Goal: Task Accomplishment & Management: Complete application form

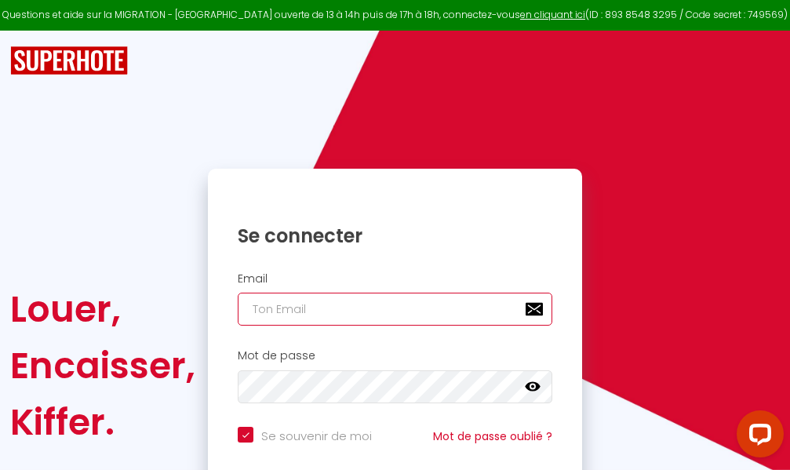
click at [354, 308] on input "email" at bounding box center [395, 309] width 315 height 33
type input "m"
checkbox input "true"
type input "ma"
checkbox input "true"
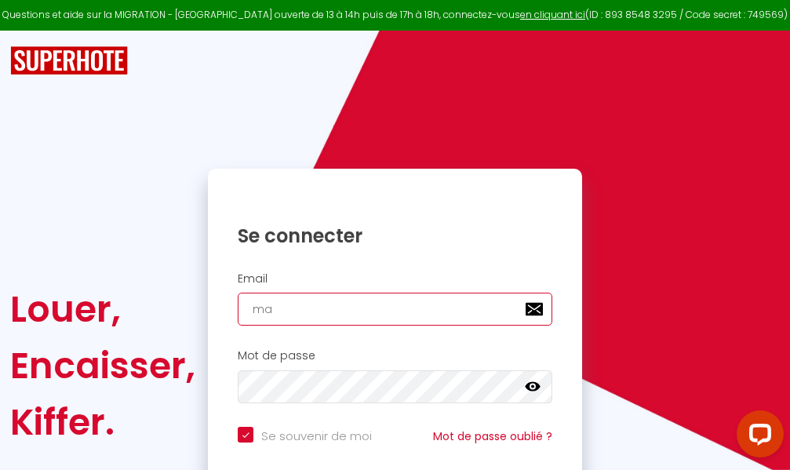
type input "mar"
checkbox input "true"
type input "marc"
checkbox input "true"
type input "marcd"
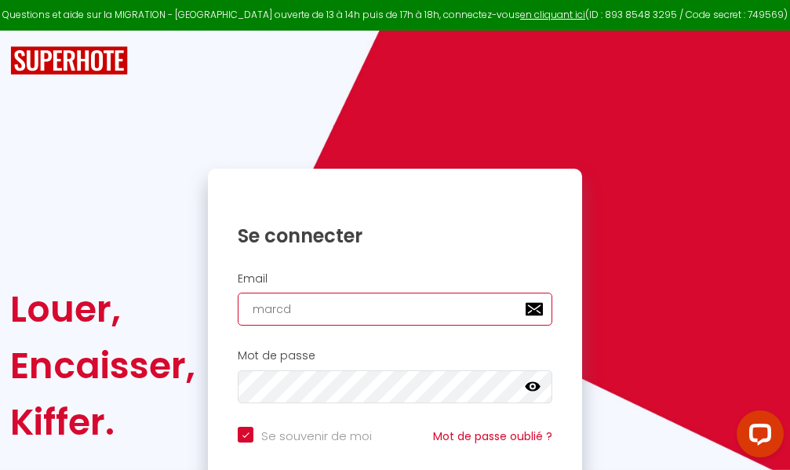
checkbox input "true"
type input "marcdp"
checkbox input "true"
type input "marcdpo"
checkbox input "true"
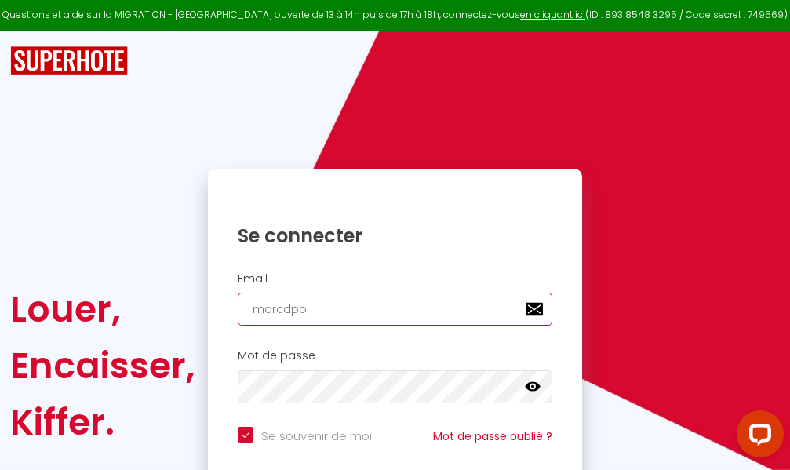
type input "marcdpoz"
checkbox input "true"
type input "marcdpoz."
checkbox input "true"
type input "marcdpoz.l"
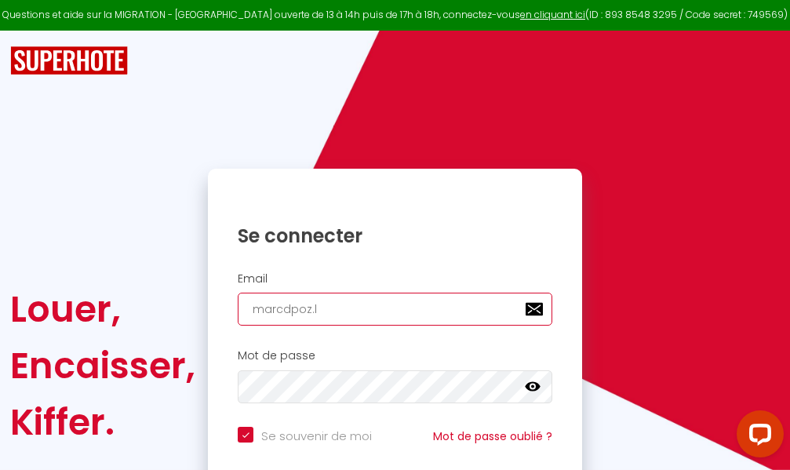
checkbox input "true"
type input "marcdpoz.lo"
checkbox input "true"
type input "marcdpoz.loc"
checkbox input "true"
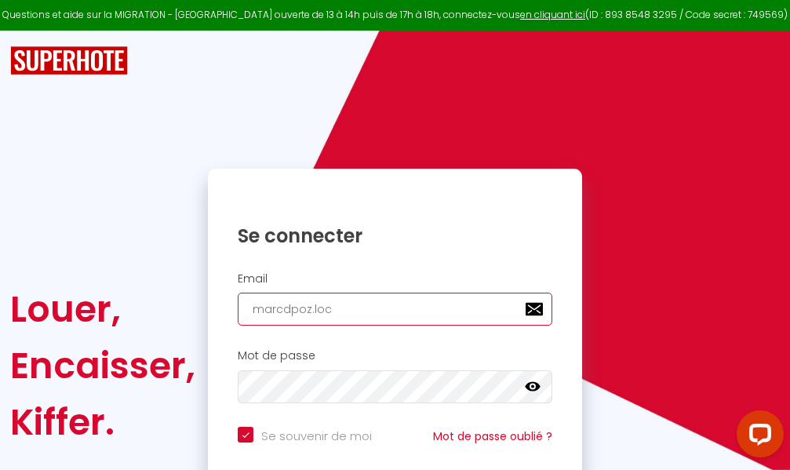
type input "marcdpoz.loca"
checkbox input "true"
type input "marcdpoz.locat"
checkbox input "true"
type input "marcdpoz.locati"
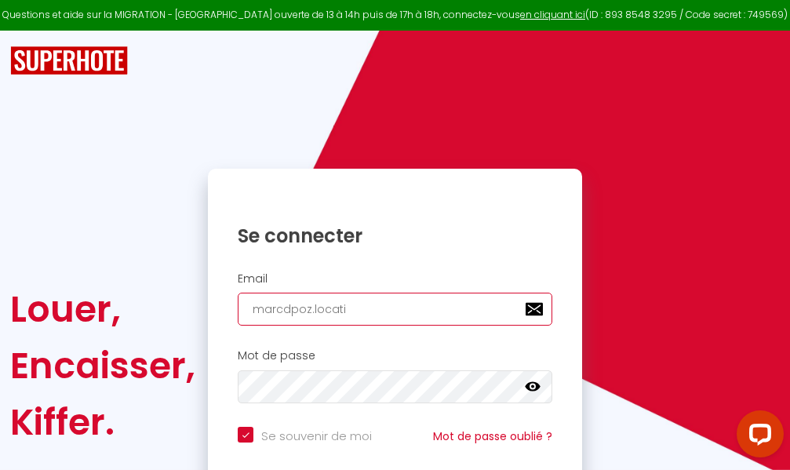
checkbox input "true"
type input "marcdpoz.locatio"
checkbox input "true"
type input "marcdpoz.location"
checkbox input "true"
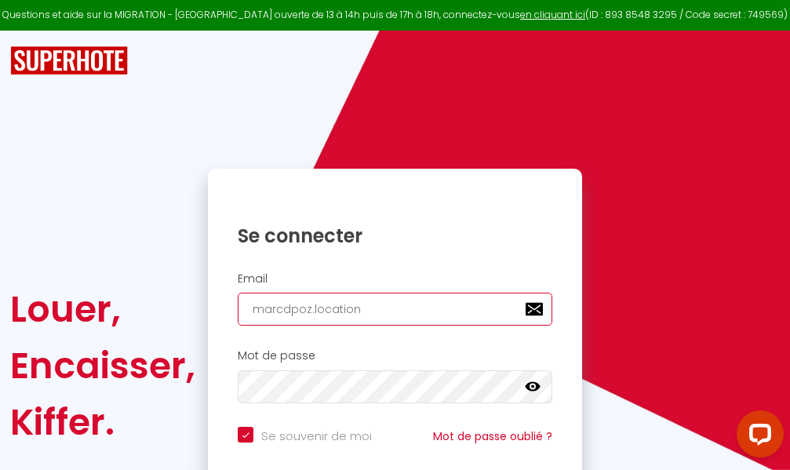
type input "marcdpoz.location@"
checkbox input "true"
type input "marcdpoz.location@g"
checkbox input "true"
type input "marcdpoz.location@gm"
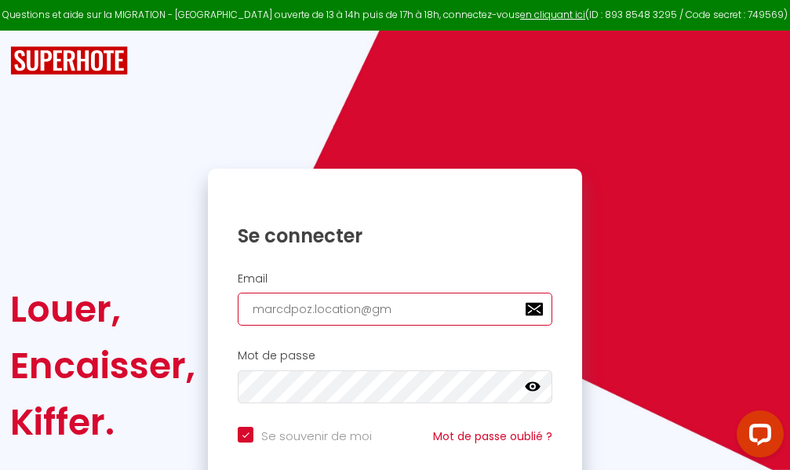
checkbox input "true"
type input "marcdpoz.location@gma"
checkbox input "true"
type input "marcdpoz.location@gmai"
checkbox input "true"
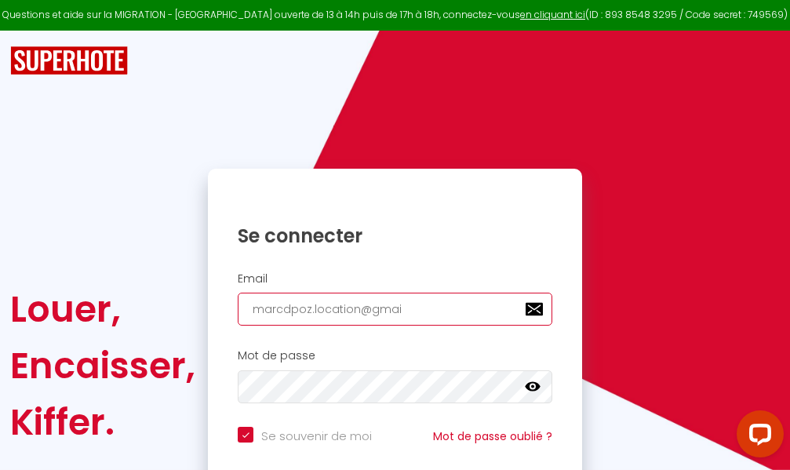
type input "[EMAIL_ADDRESS]"
checkbox input "true"
type input "[EMAIL_ADDRESS]."
checkbox input "true"
type input "marcdpoz.location@gmail.c"
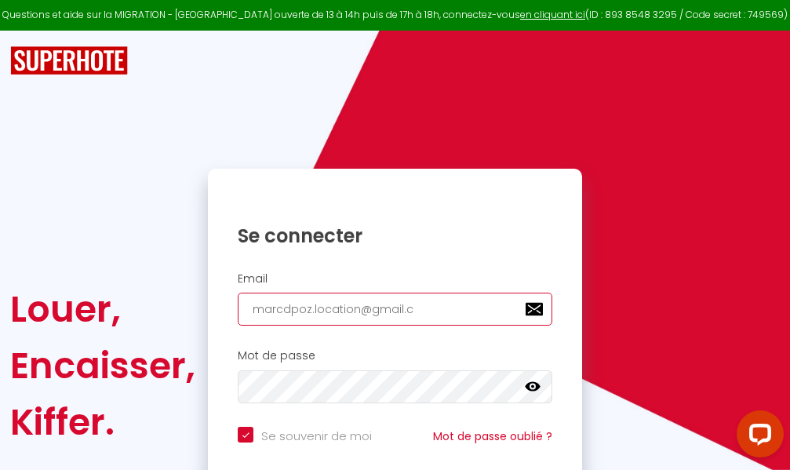
checkbox input "true"
type input "[EMAIL_ADDRESS][DOMAIN_NAME]"
checkbox input "true"
type input "[EMAIL_ADDRESS][DOMAIN_NAME]"
checkbox input "true"
